Goal: Task Accomplishment & Management: Manage account settings

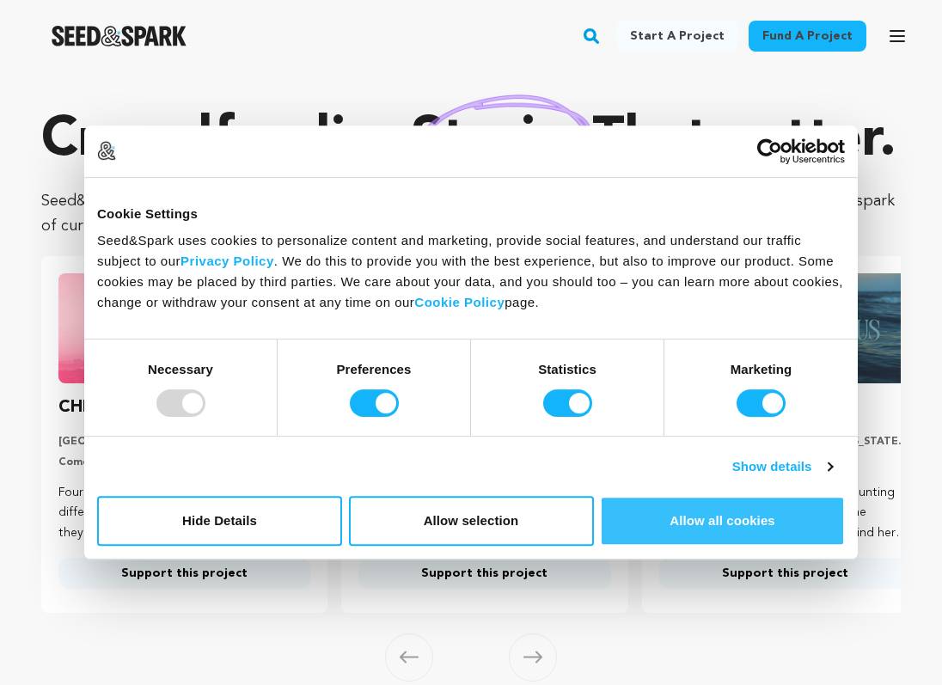
click at [700, 517] on button "Allow all cookies" at bounding box center [722, 521] width 245 height 50
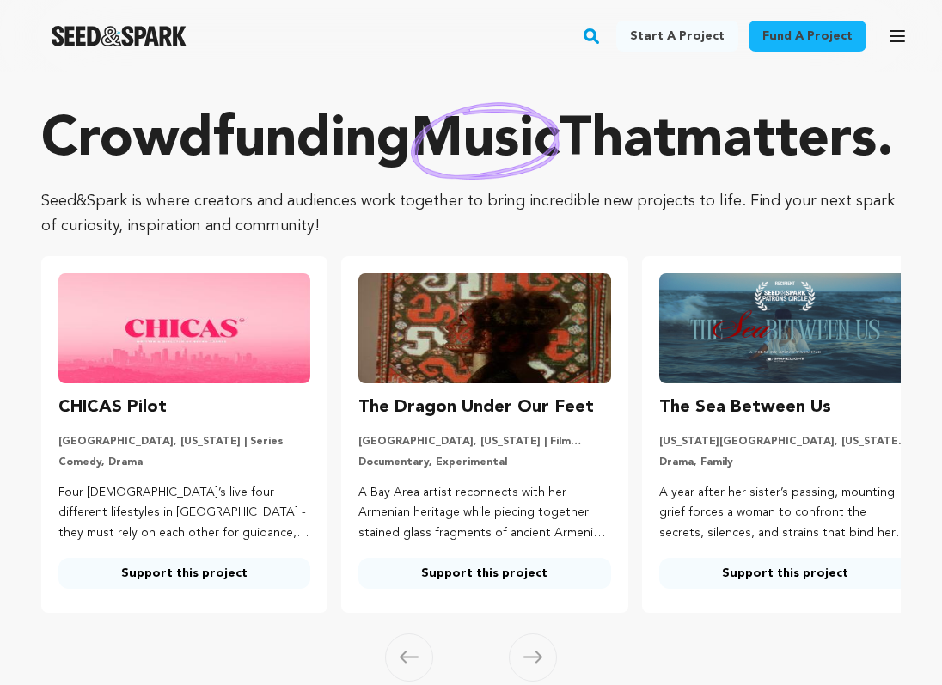
click at [896, 36] on icon "button" at bounding box center [897, 36] width 14 height 10
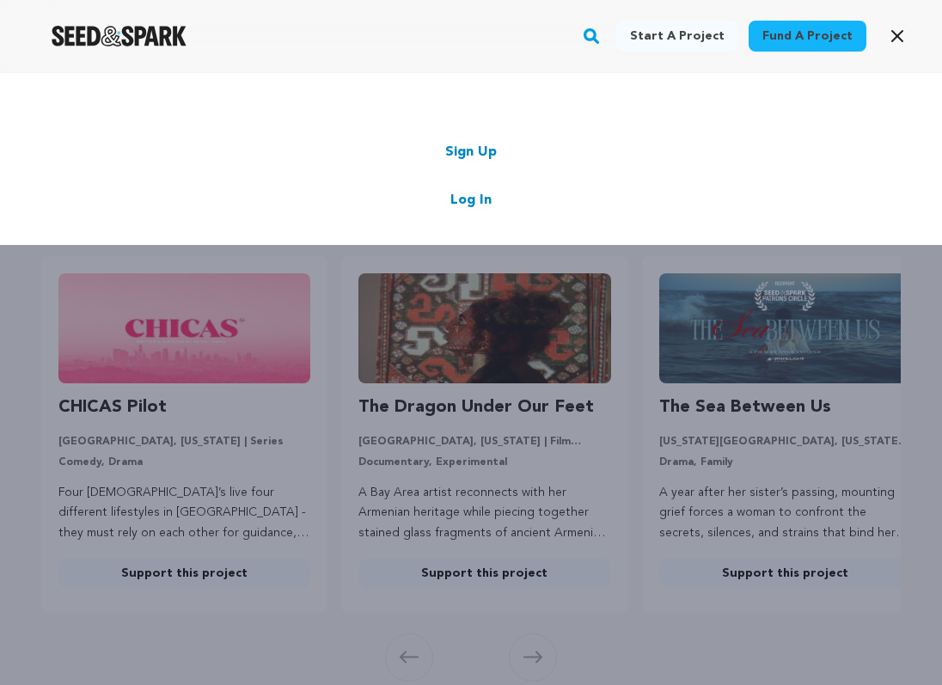
click at [480, 204] on link "Log In" at bounding box center [470, 200] width 41 height 21
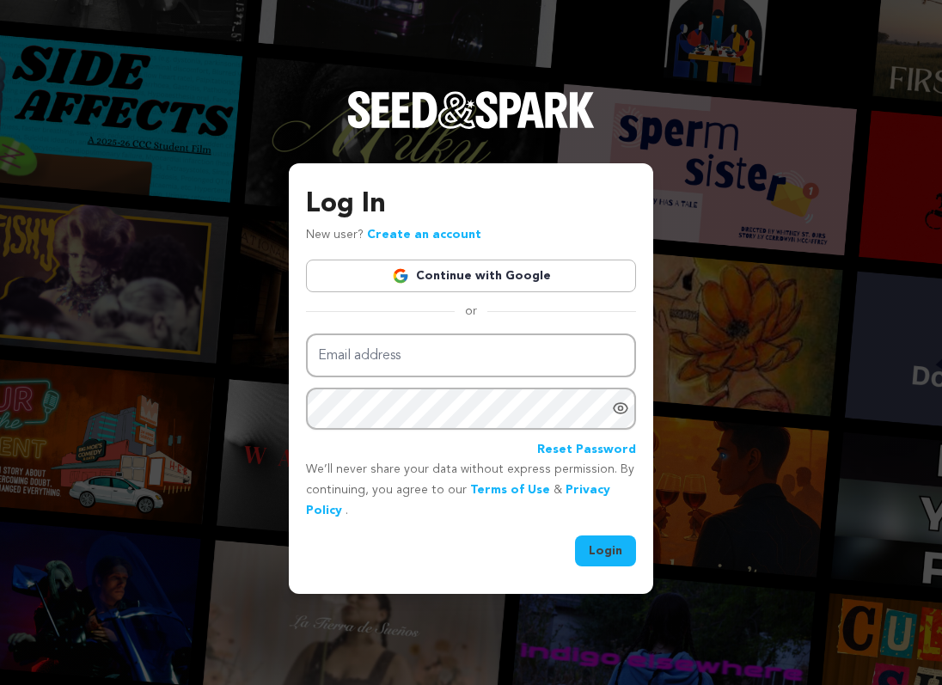
click at [389, 278] on link "Continue with Google" at bounding box center [471, 275] width 330 height 33
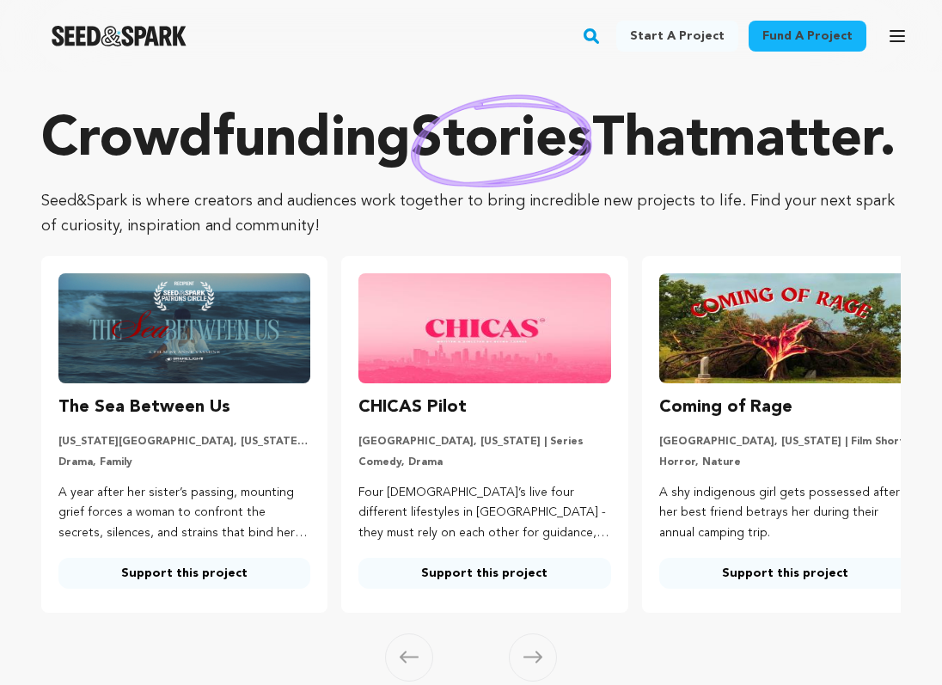
click at [894, 32] on icon "button" at bounding box center [897, 36] width 14 height 10
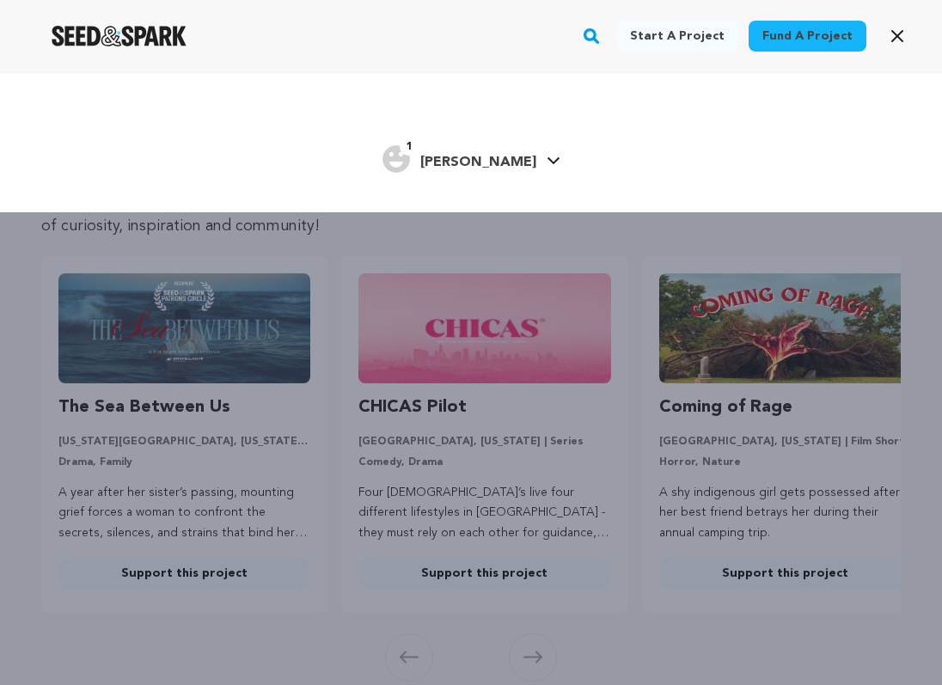
click at [495, 158] on span "Giselle G." at bounding box center [478, 163] width 116 height 14
click at [546, 162] on icon at bounding box center [552, 160] width 12 height 7
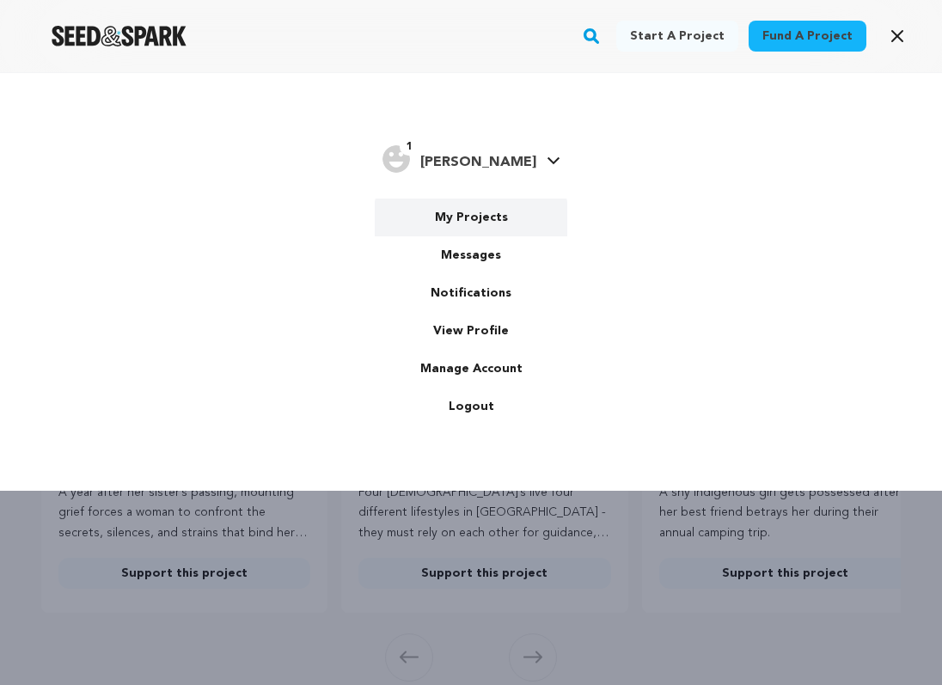
click at [485, 215] on link "My Projects" at bounding box center [471, 217] width 192 height 38
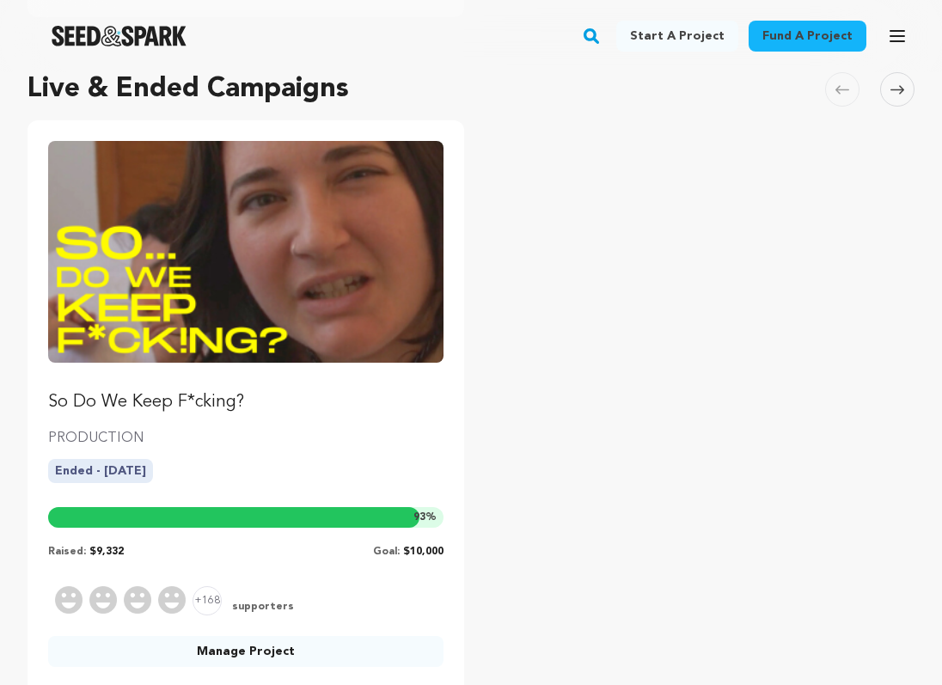
scroll to position [778, 0]
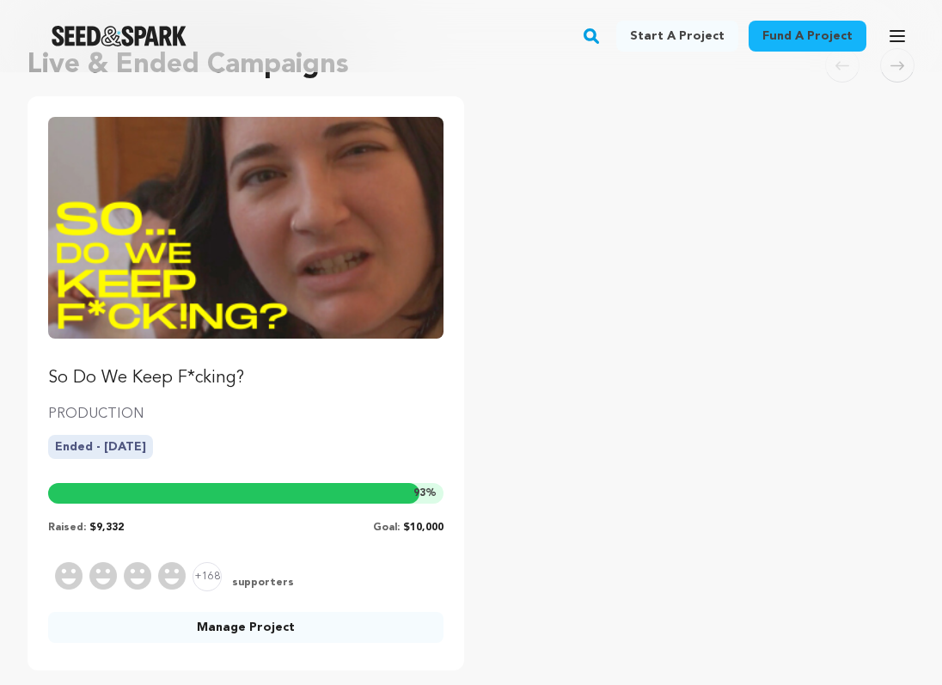
click at [191, 241] on img "Fund So Do We Keep F*cking?" at bounding box center [245, 228] width 395 height 222
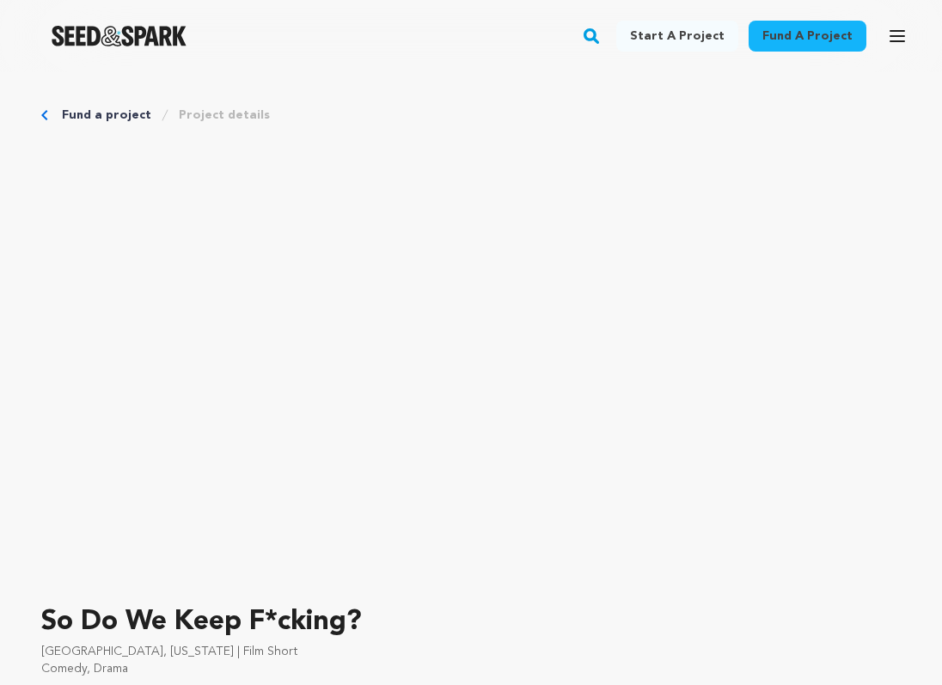
click at [63, 115] on link "Fund a project" at bounding box center [106, 115] width 89 height 17
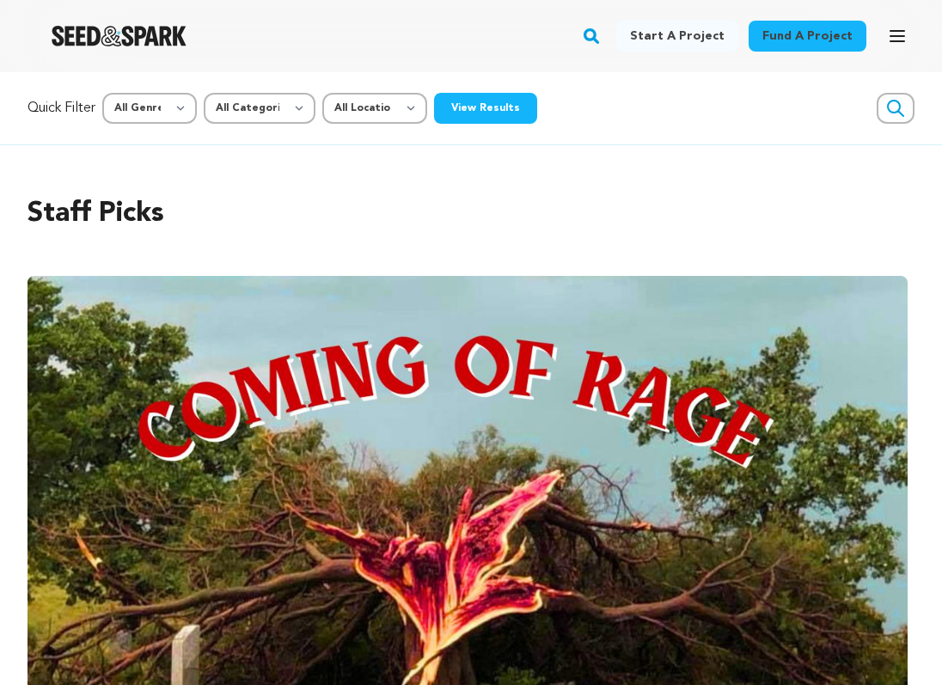
scroll to position [0, 1339]
click at [901, 34] on icon "button" at bounding box center [897, 36] width 21 height 21
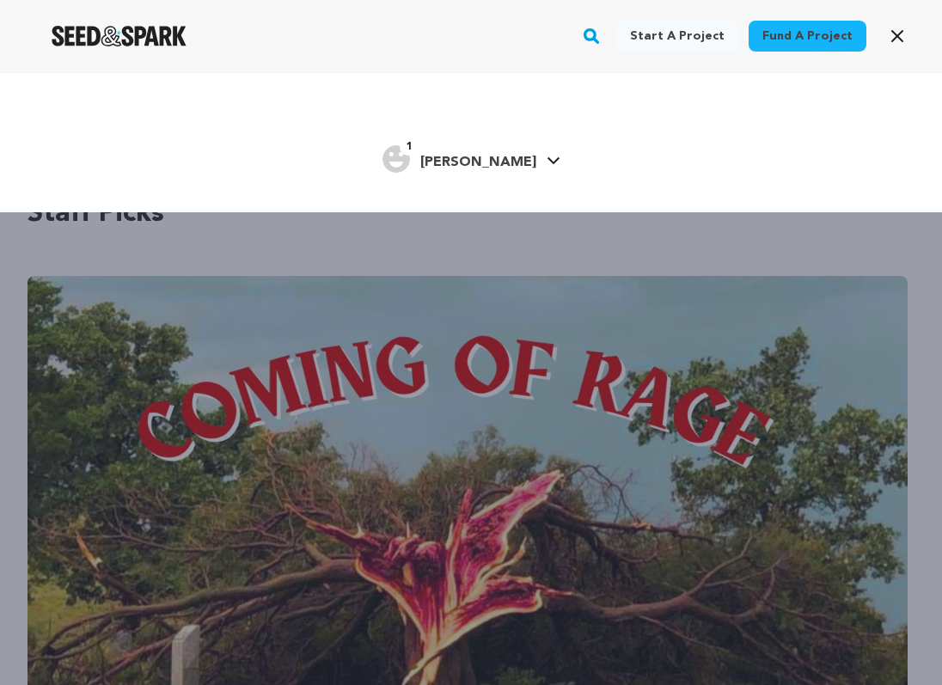
click at [496, 162] on span "[PERSON_NAME]" at bounding box center [478, 163] width 116 height 14
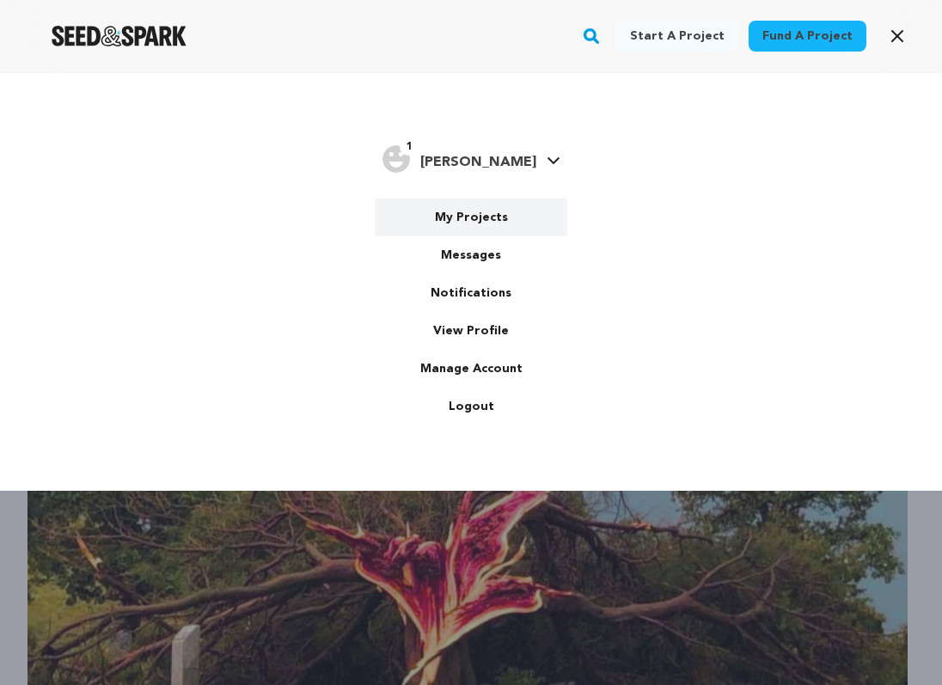
click at [480, 218] on link "My Projects" at bounding box center [471, 217] width 192 height 38
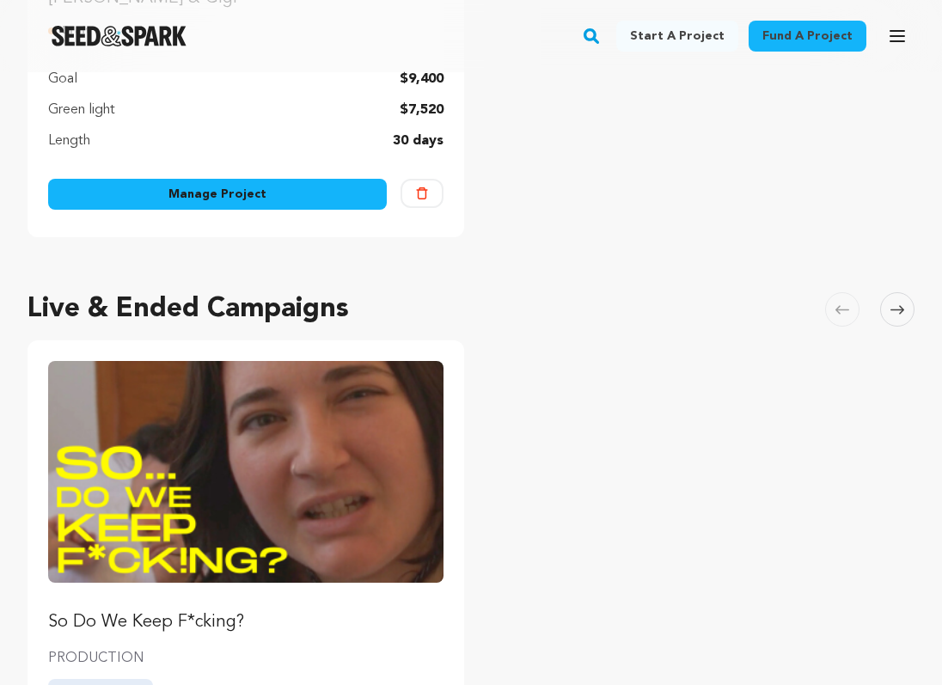
scroll to position [891, 0]
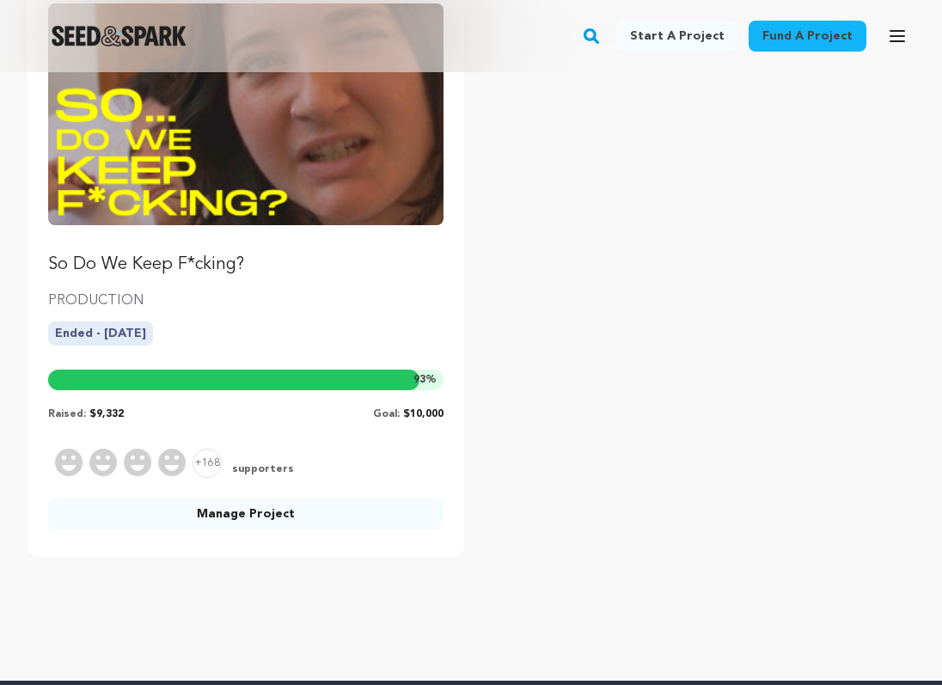
click at [284, 516] on link "Manage Project" at bounding box center [245, 513] width 395 height 31
click at [251, 520] on link "Manage Project" at bounding box center [245, 513] width 395 height 31
click at [236, 513] on link "Manage Project" at bounding box center [245, 513] width 395 height 31
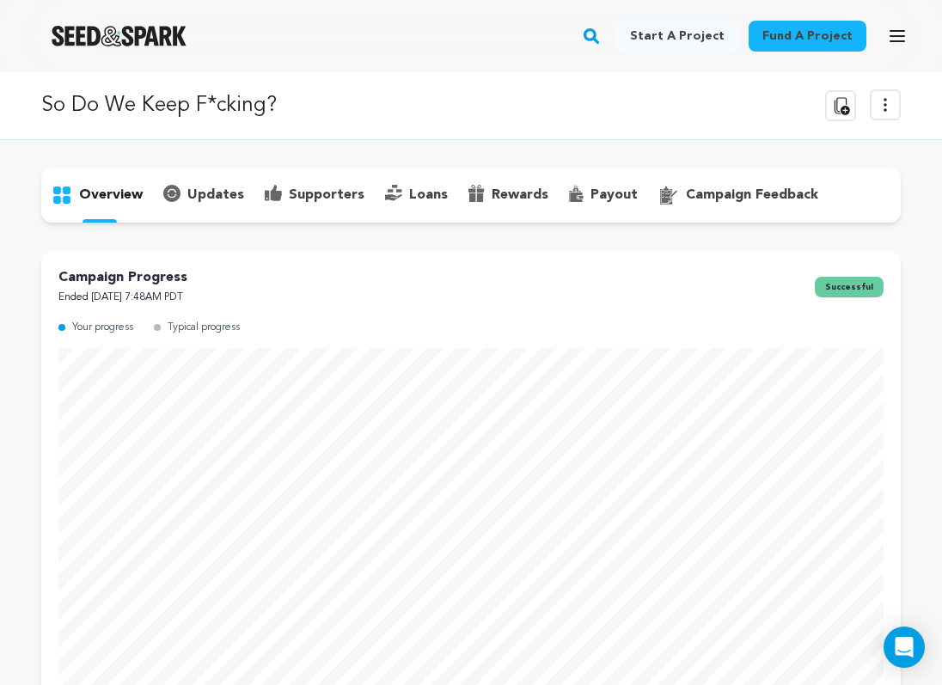
click at [882, 94] on button "View more option" at bounding box center [885, 104] width 31 height 31
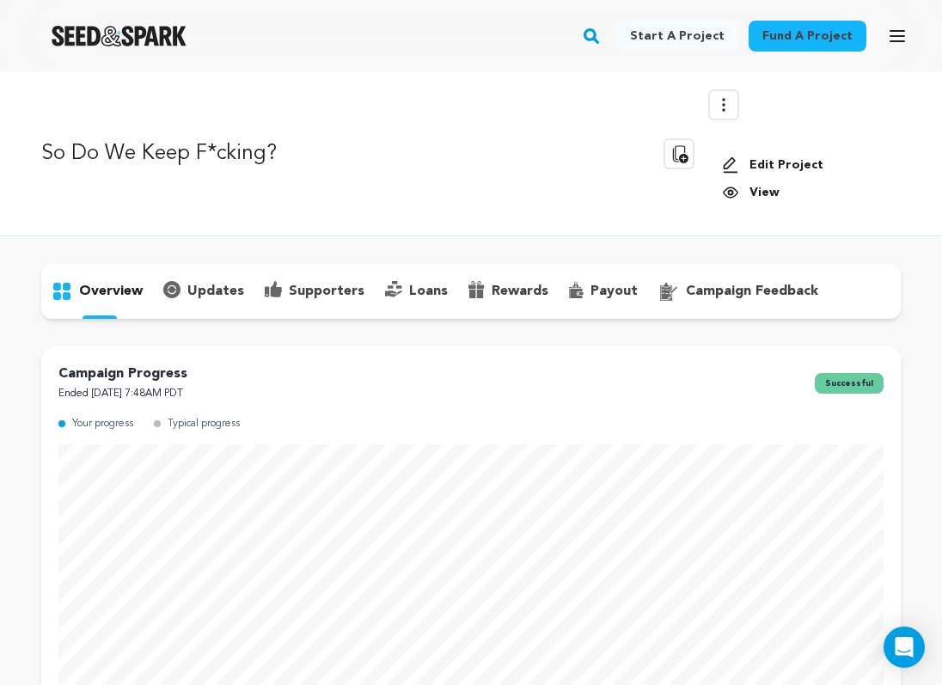
click at [775, 163] on link "Edit Project" at bounding box center [804, 164] width 165 height 17
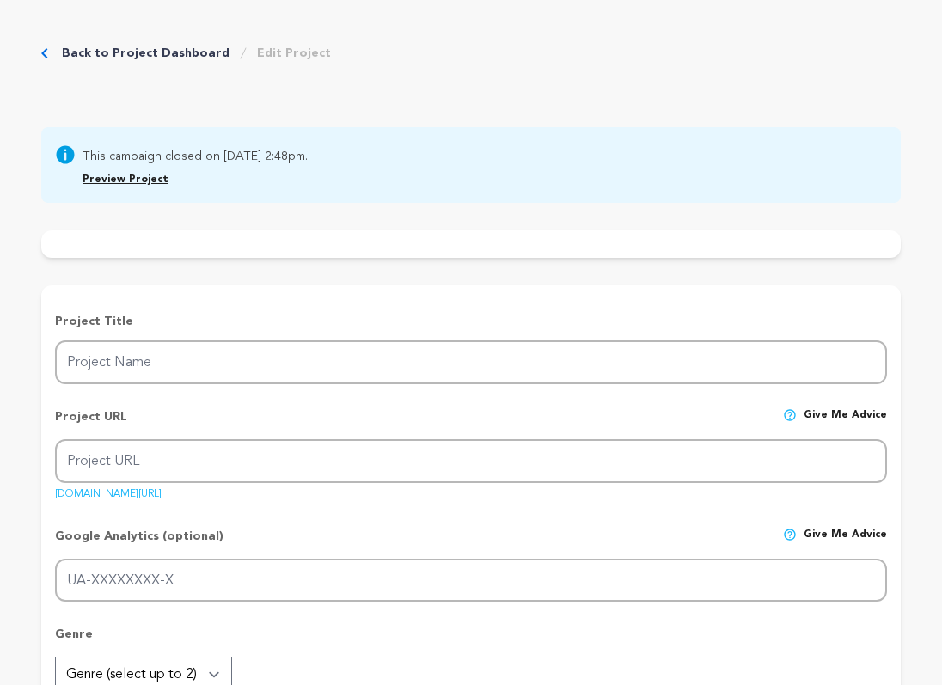
type input "So Do We Keep F*cking?"
type input "sodowe"
type input "Two writing partners hole up in a cabin to finish their script, but liquor-fuel…"
type textarea "In "So Do We Keep Fucking?” two writing partners hole up in a cabin to finish t…"
type textarea "“So Do We Keep Fucking?” is an absolutely necessary film. It’s not just some fu…"
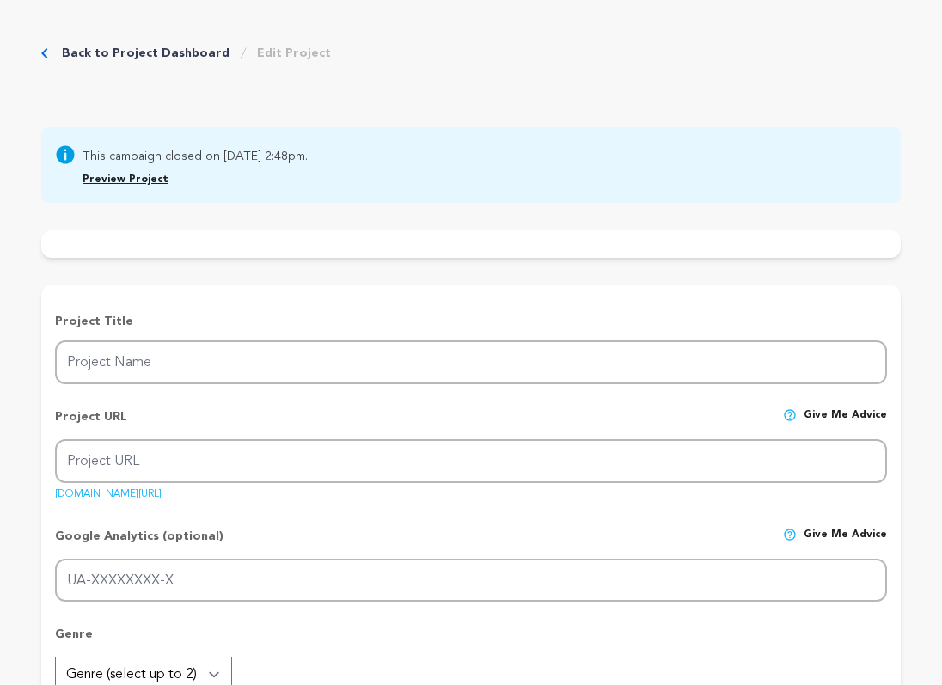
radio input "true"
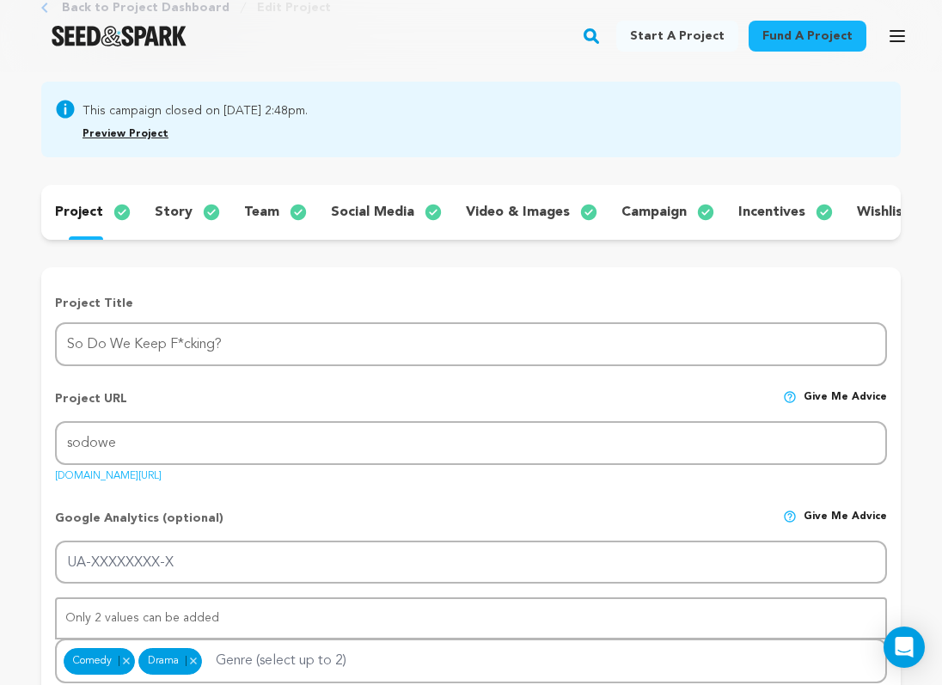
scroll to position [114, 0]
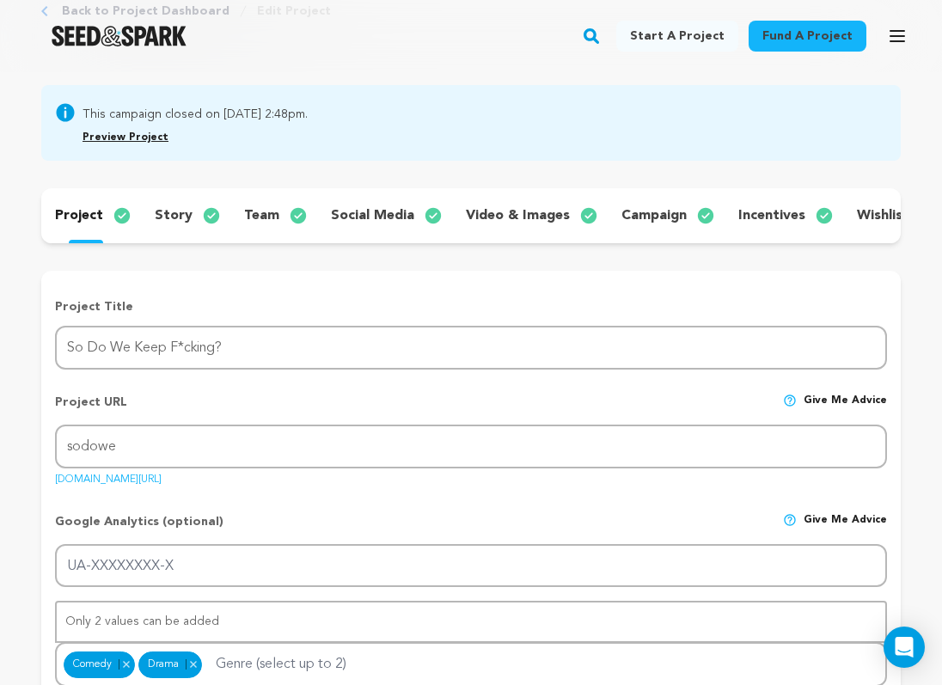
click at [252, 218] on p "team" at bounding box center [261, 215] width 35 height 21
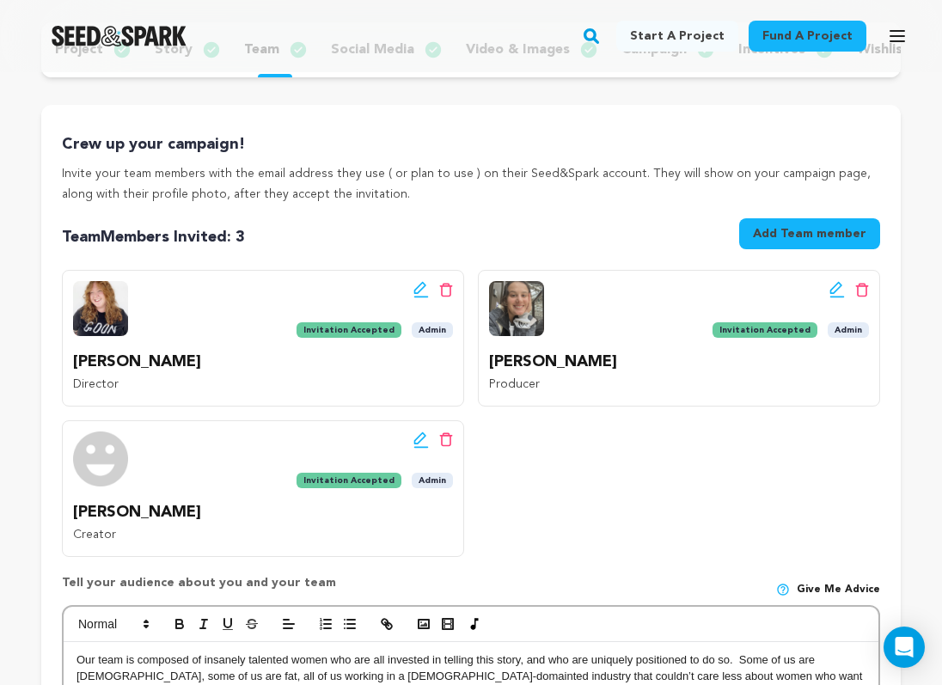
scroll to position [289, 0]
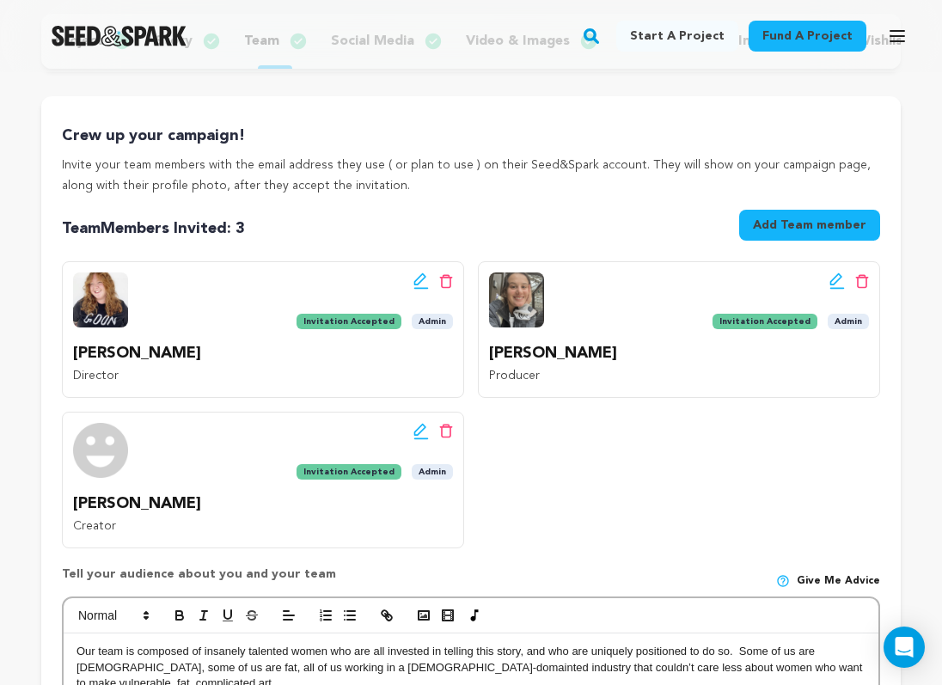
click at [449, 432] on icon at bounding box center [446, 431] width 14 height 15
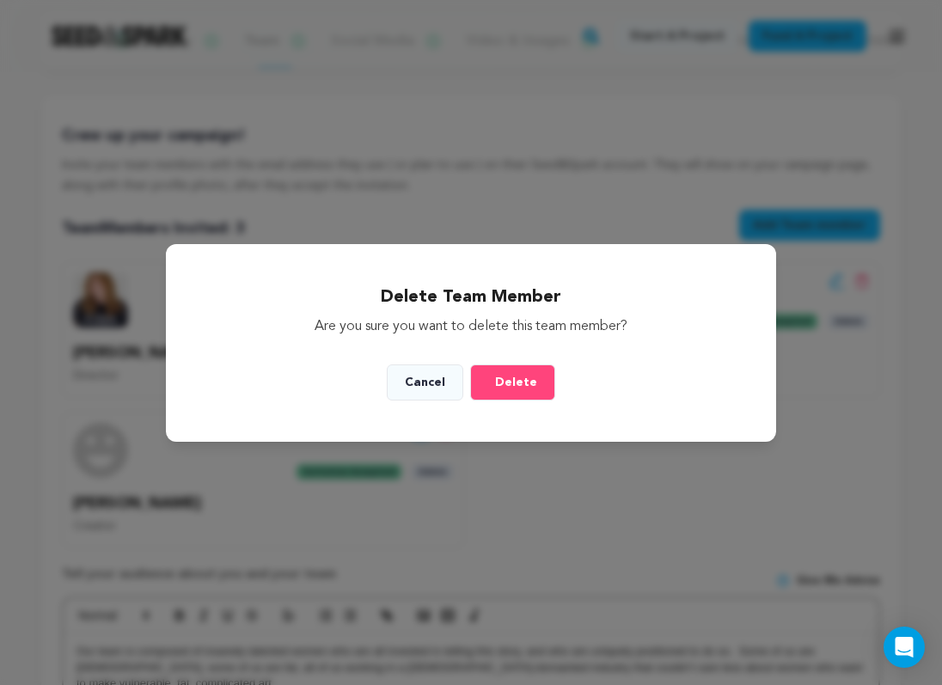
click at [495, 383] on span "Delete" at bounding box center [516, 382] width 42 height 17
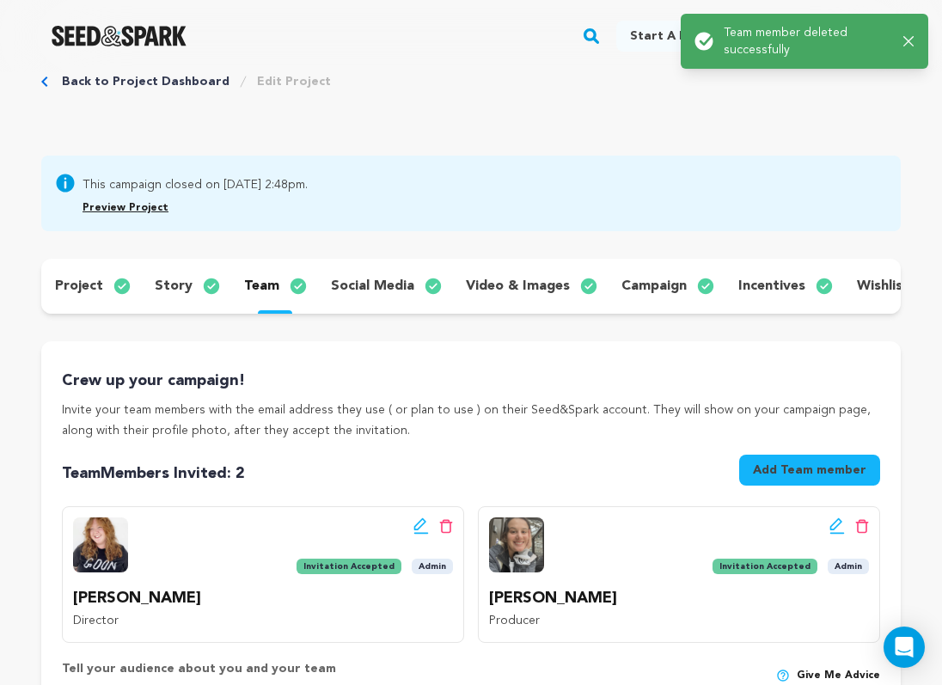
scroll to position [0, 0]
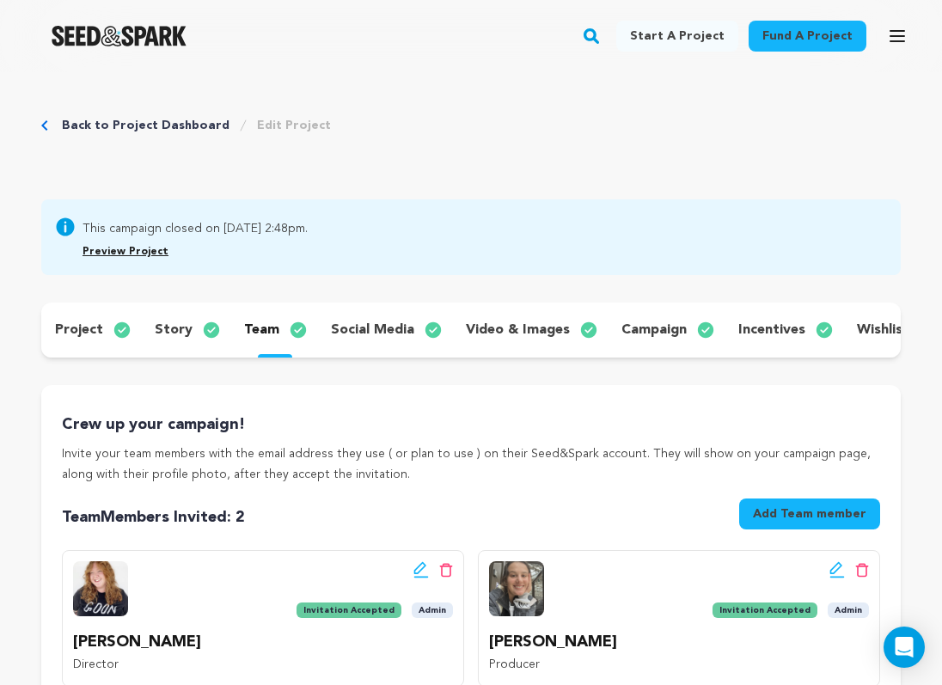
click at [892, 40] on icon "button" at bounding box center [897, 36] width 21 height 21
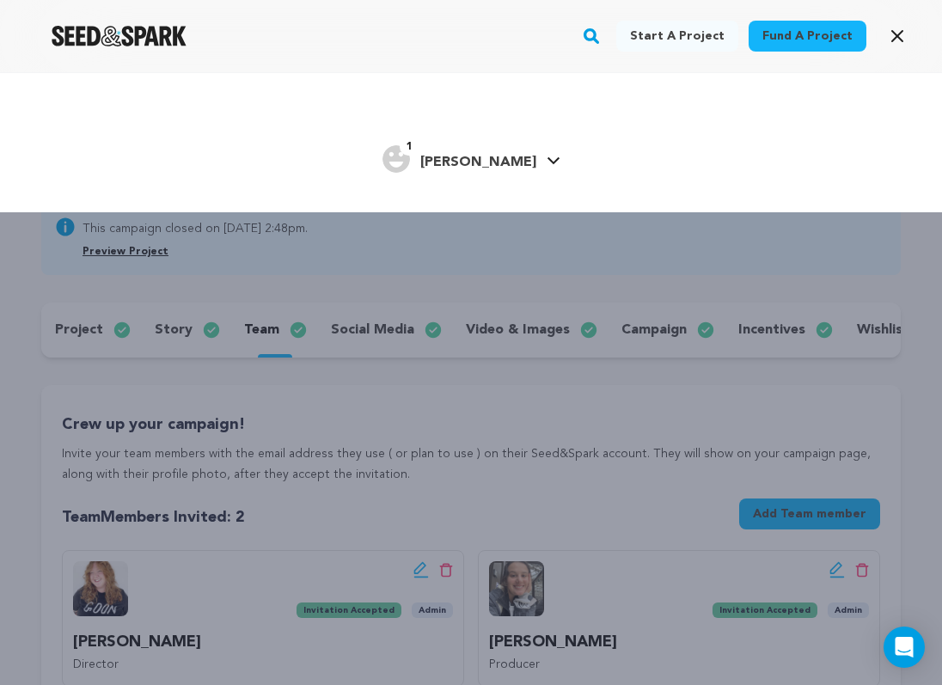
click at [494, 164] on span "[PERSON_NAME]" at bounding box center [478, 163] width 116 height 14
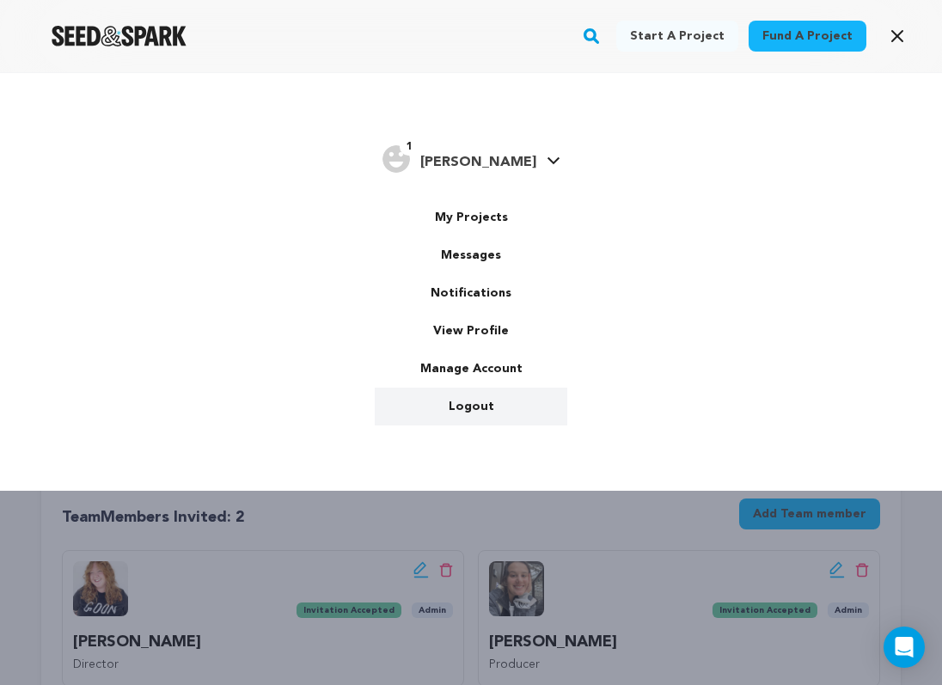
click at [484, 415] on link "Logout" at bounding box center [471, 407] width 192 height 38
